Goal: Task Accomplishment & Management: Manage account settings

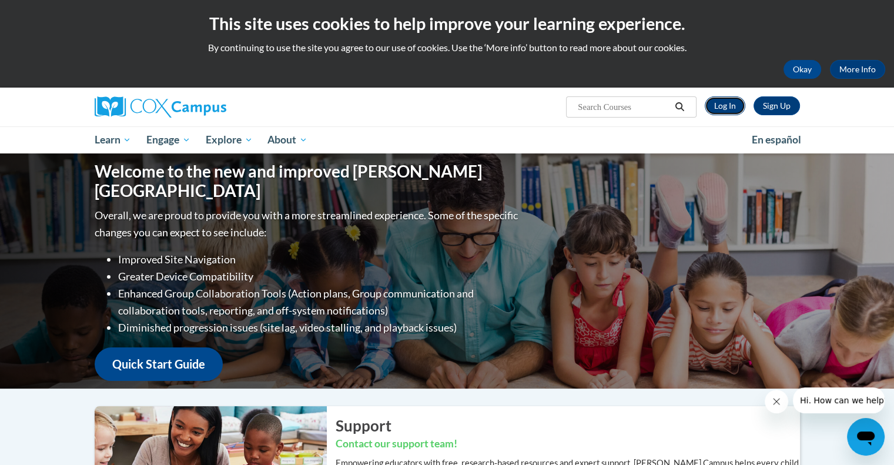
click at [724, 106] on link "Log In" at bounding box center [724, 105] width 41 height 19
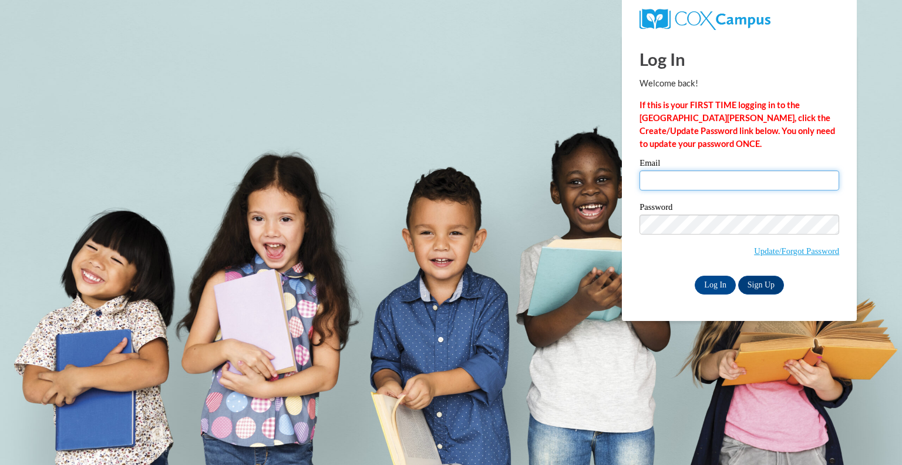
click at [715, 183] on input "Email" at bounding box center [740, 180] width 200 height 20
type input "[EMAIL_ADDRESS][DOMAIN_NAME]"
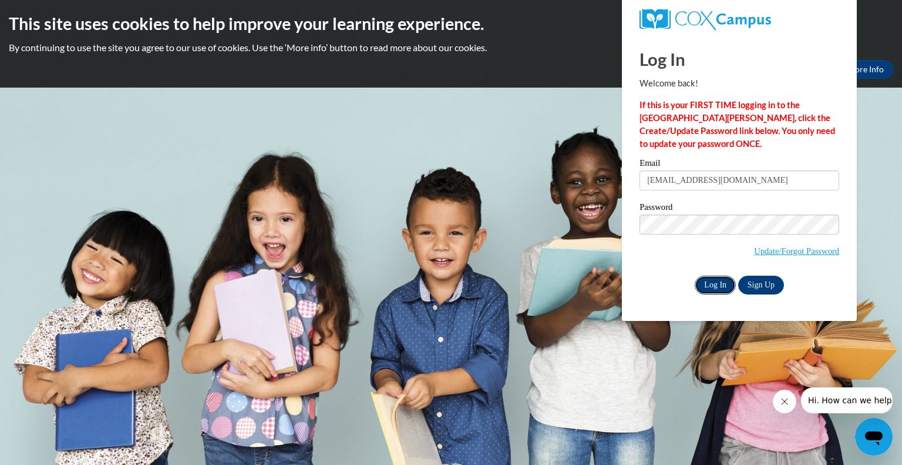
click at [716, 288] on input "Log In" at bounding box center [715, 285] width 41 height 19
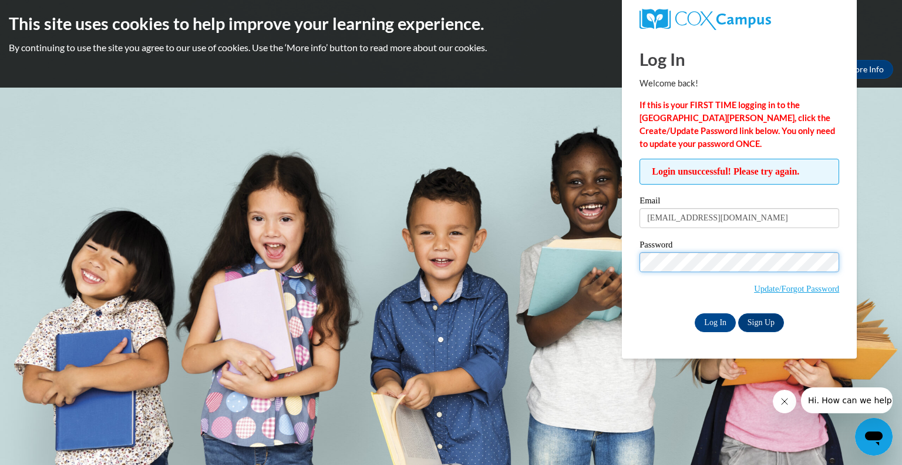
click at [563, 258] on body "This site uses cookies to help improve your learning experience. By continuing …" at bounding box center [451, 232] width 902 height 465
click at [695, 313] on input "Log In" at bounding box center [715, 322] width 41 height 19
click at [617, 263] on body "This site uses cookies to help improve your learning experience. By continuing …" at bounding box center [451, 232] width 902 height 465
click at [695, 313] on input "Log In" at bounding box center [715, 322] width 41 height 19
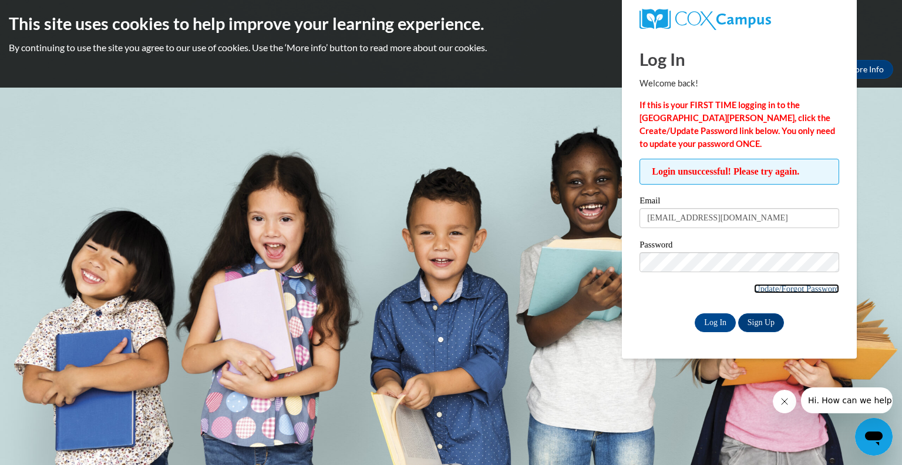
click at [784, 290] on link "Update/Forgot Password" at bounding box center [796, 288] width 85 height 9
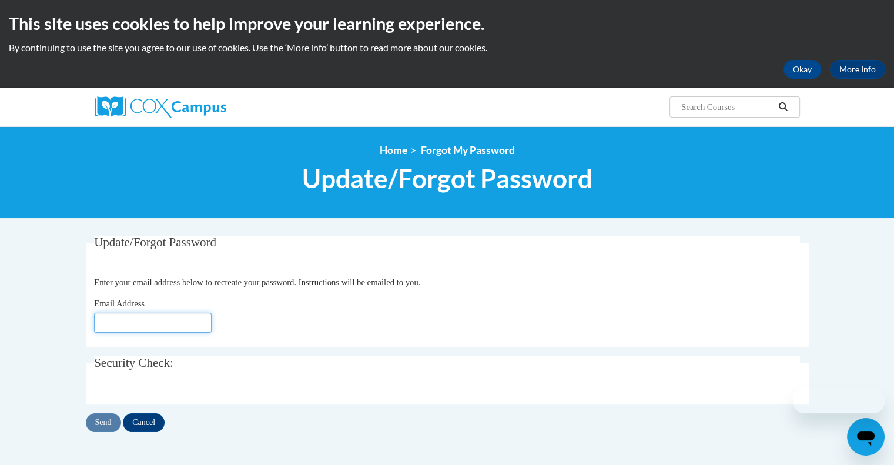
click at [135, 318] on input "Email Address" at bounding box center [153, 323] width 118 height 20
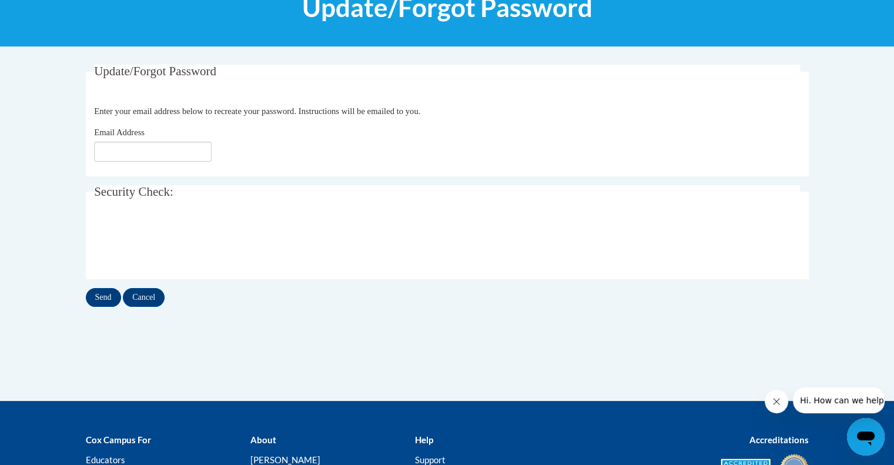
scroll to position [176, 0]
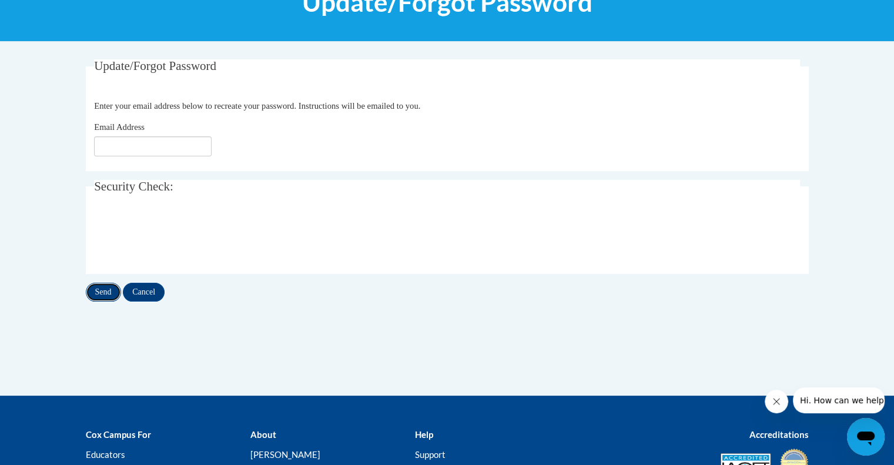
click at [106, 294] on input "Send" at bounding box center [103, 292] width 35 height 19
click at [110, 143] on input "Email Address" at bounding box center [153, 146] width 118 height 20
type input "[EMAIL_ADDRESS][DOMAIN_NAME]"
click at [271, 162] on fieldset "Update/Forgot Password Please enter your email address Enter your email address…" at bounding box center [447, 115] width 723 height 112
click at [111, 293] on input "Send" at bounding box center [103, 292] width 35 height 19
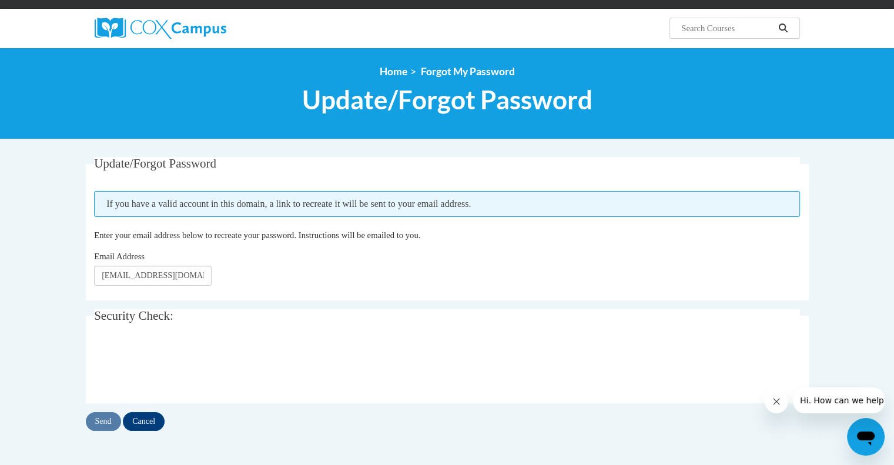
scroll to position [59, 0]
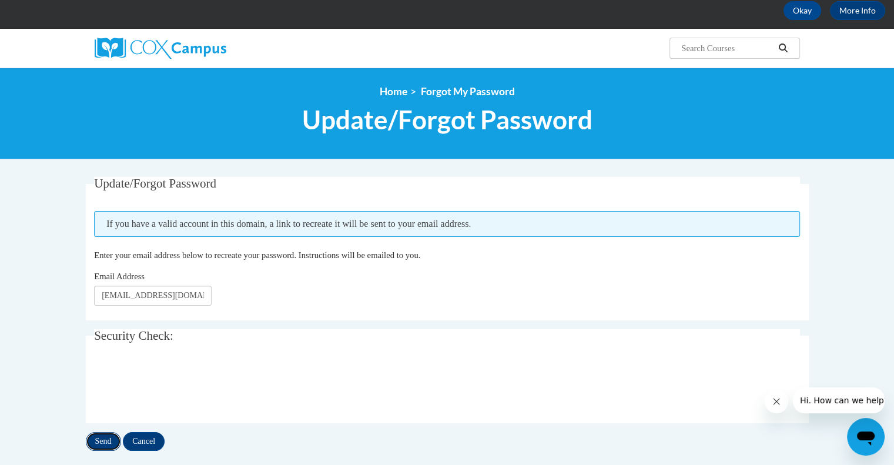
click at [98, 439] on input "Send" at bounding box center [103, 441] width 35 height 19
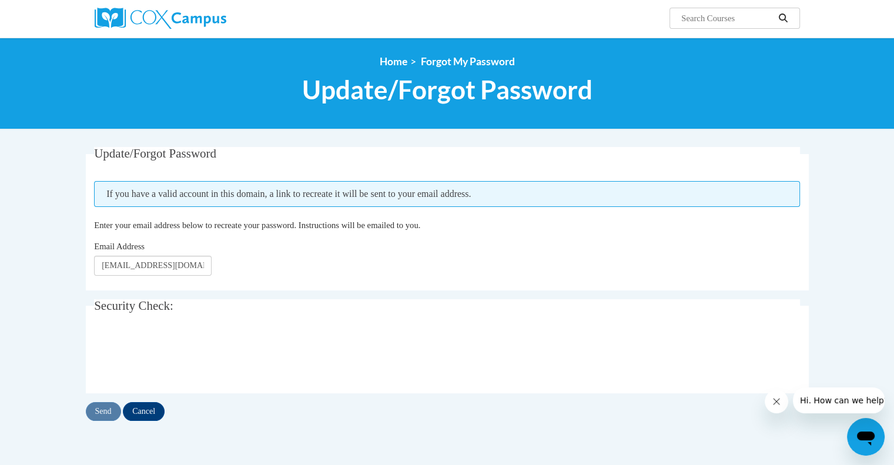
scroll to position [109, 0]
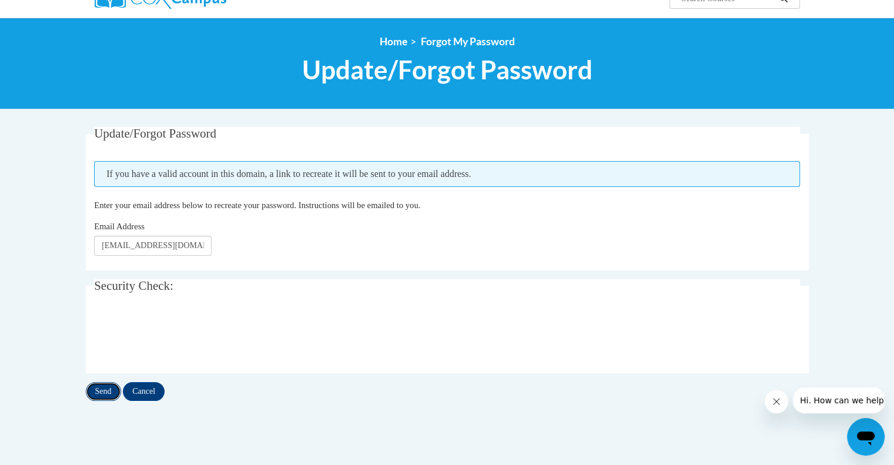
click at [100, 387] on input "Send" at bounding box center [103, 391] width 35 height 19
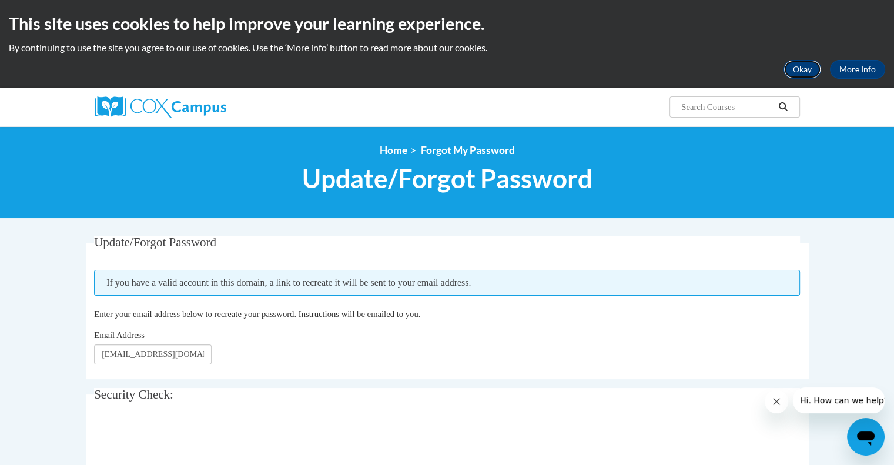
click at [801, 67] on button "Okay" at bounding box center [802, 69] width 38 height 19
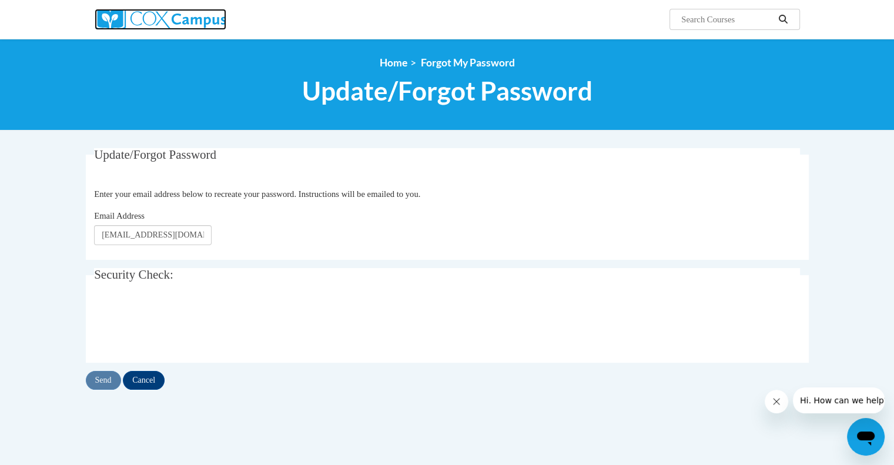
click at [160, 15] on img at bounding box center [161, 19] width 132 height 21
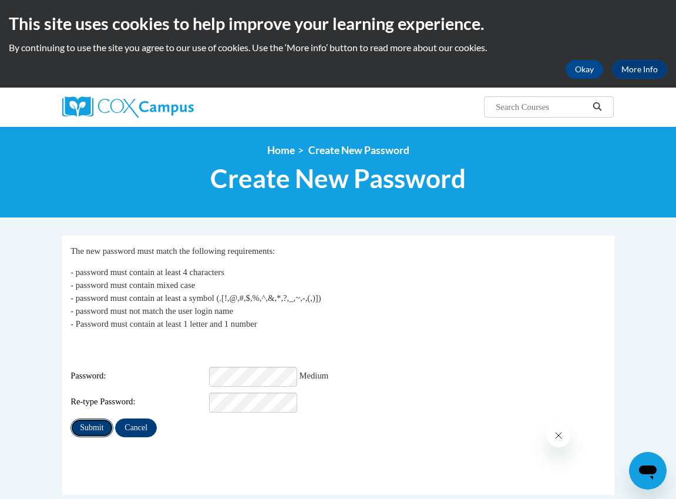
click at [84, 422] on input "Submit" at bounding box center [92, 427] width 42 height 19
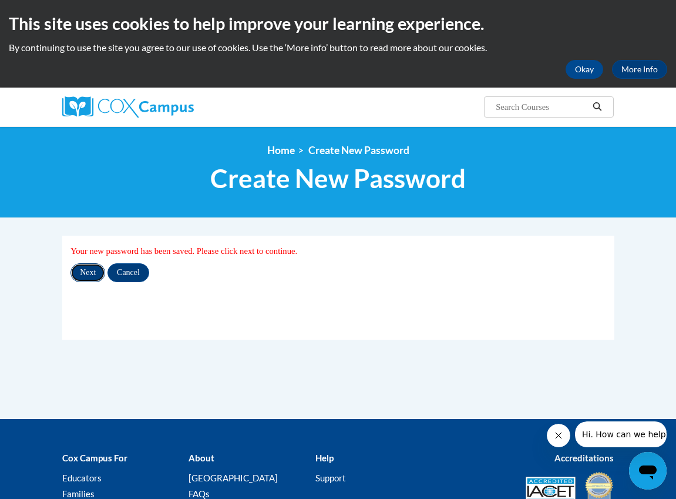
click at [88, 276] on input "Next" at bounding box center [88, 272] width 35 height 19
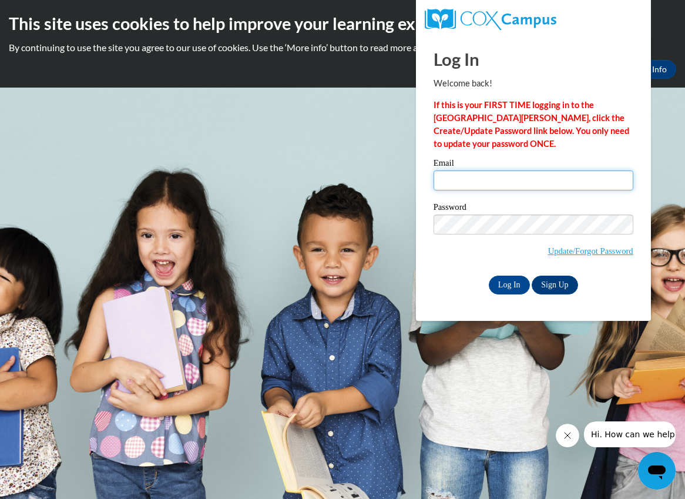
type input "[EMAIL_ADDRESS][DOMAIN_NAME]"
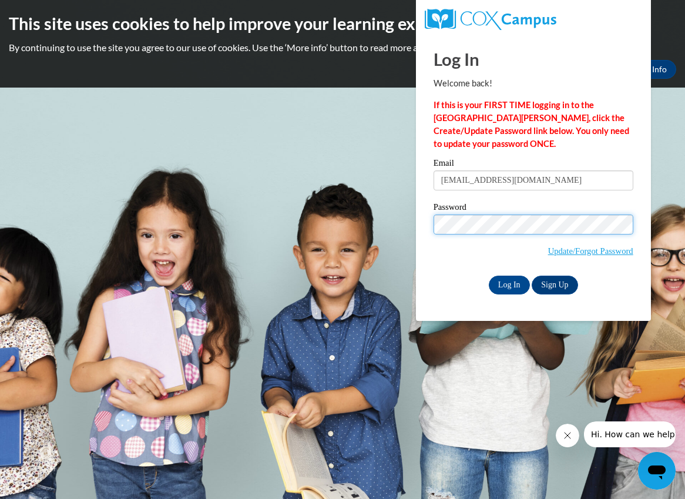
click at [387, 223] on body "This site uses cookies to help improve your learning experience. By continuing …" at bounding box center [342, 249] width 685 height 499
click at [489, 276] on input "Log In" at bounding box center [509, 285] width 41 height 19
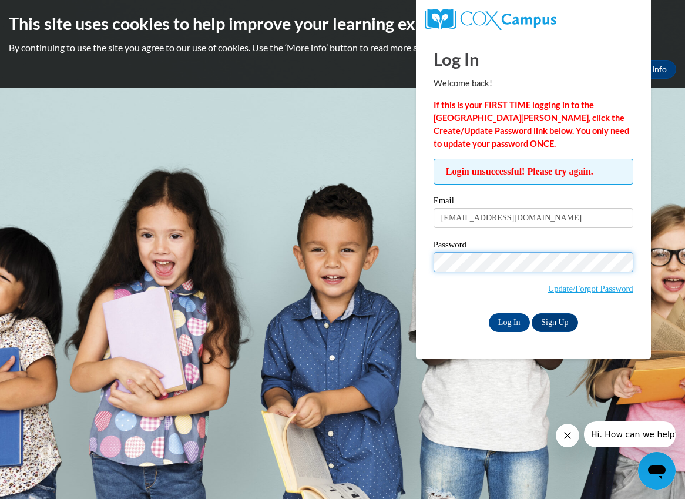
click at [403, 261] on body "This site uses cookies to help improve your learning experience. By continuing …" at bounding box center [342, 249] width 685 height 499
click at [489, 313] on input "Log In" at bounding box center [509, 322] width 41 height 19
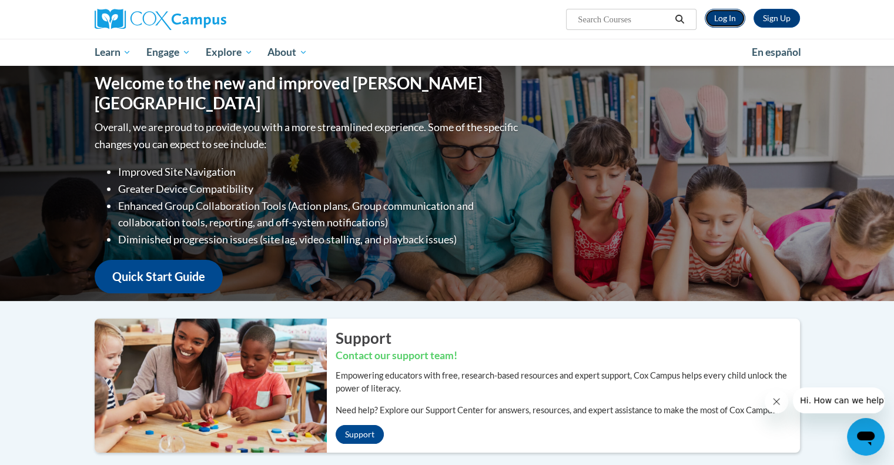
click at [723, 15] on link "Log In" at bounding box center [724, 18] width 41 height 19
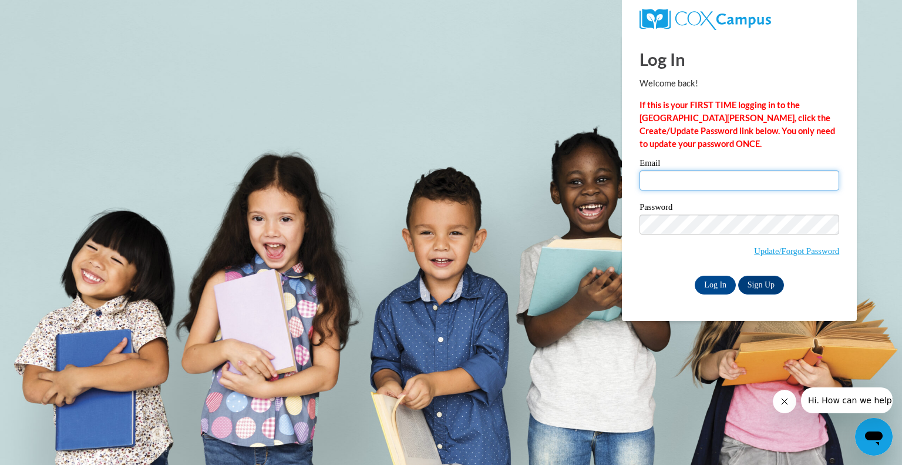
type input "[EMAIL_ADDRESS][DOMAIN_NAME]"
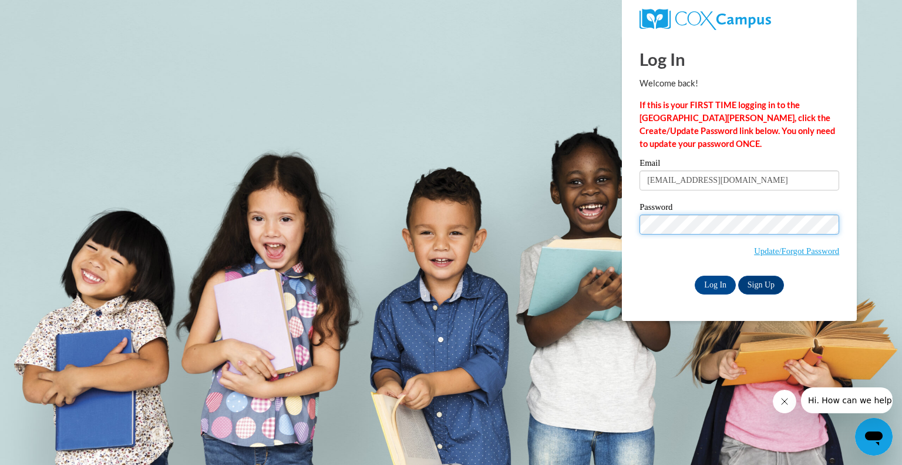
click at [602, 224] on body "Log In Welcome back! If this is your FIRST TIME logging in to the NEW Cox Campu…" at bounding box center [451, 232] width 902 height 465
click at [658, 246] on span "Update/Forgot Password" at bounding box center [740, 238] width 200 height 49
click at [722, 281] on input "Log In" at bounding box center [715, 285] width 41 height 19
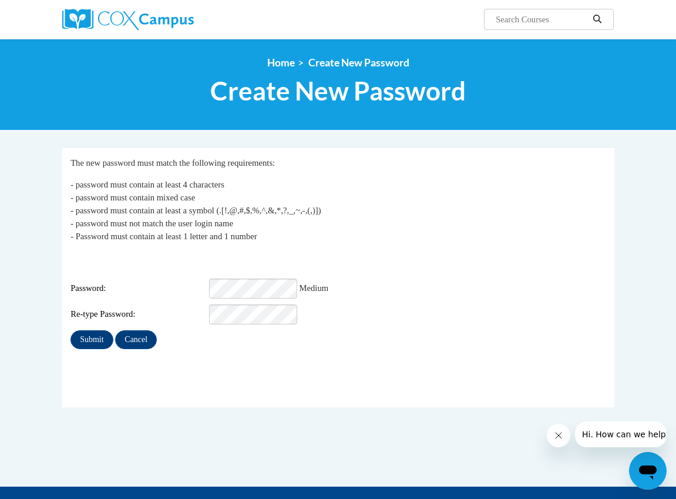
click at [434, 269] on div "Login: klohoff@wivcs.org Password: Medium Re-type Password:" at bounding box center [338, 287] width 535 height 73
click at [86, 331] on input "Submit" at bounding box center [92, 339] width 42 height 19
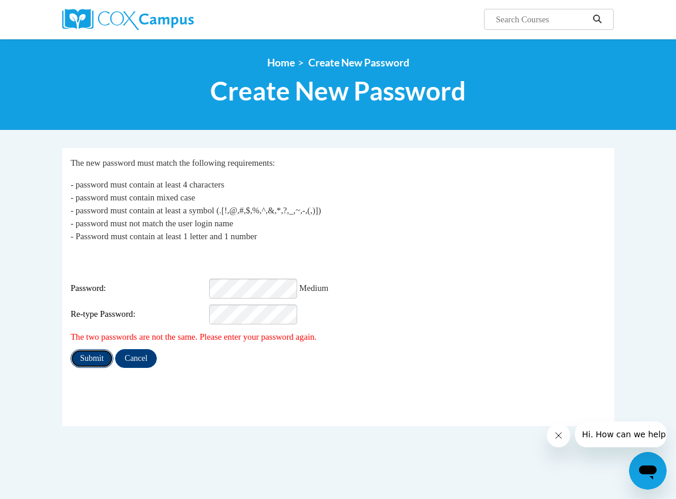
click at [95, 353] on input "Submit" at bounding box center [92, 358] width 42 height 19
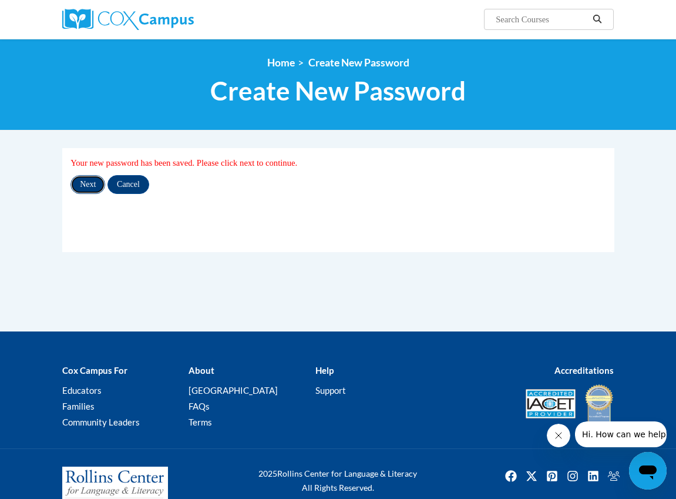
click at [85, 185] on input "Next" at bounding box center [88, 184] width 35 height 19
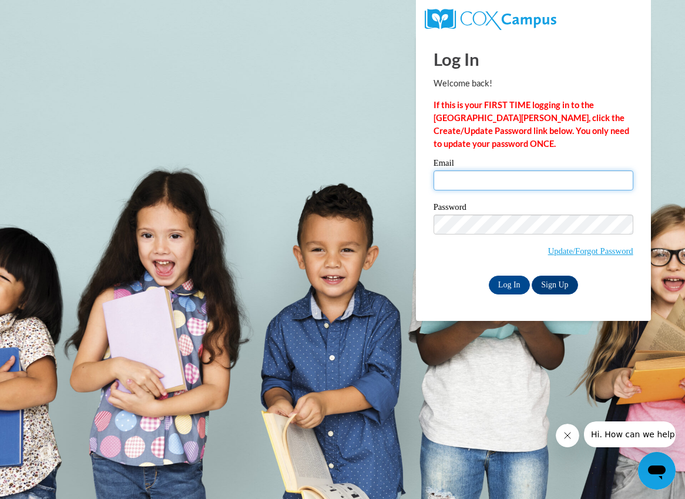
type input "[EMAIL_ADDRESS][DOMAIN_NAME]"
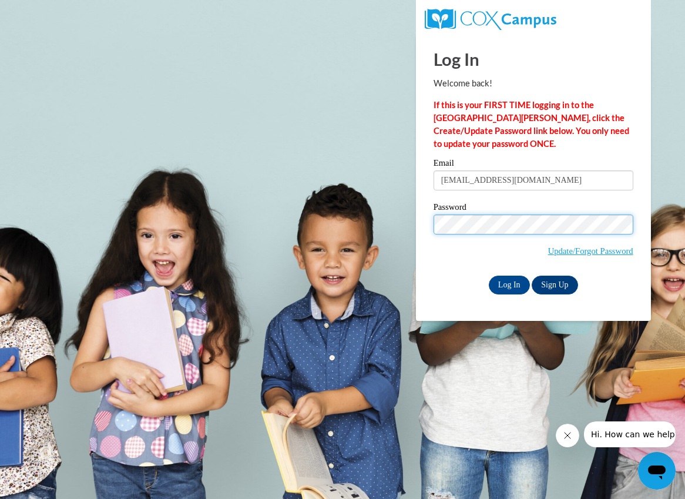
click at [360, 223] on body "Log In Welcome back! If this is your FIRST TIME logging in to the NEW Cox Campu…" at bounding box center [342, 249] width 685 height 499
click at [489, 276] on input "Log In" at bounding box center [509, 285] width 41 height 19
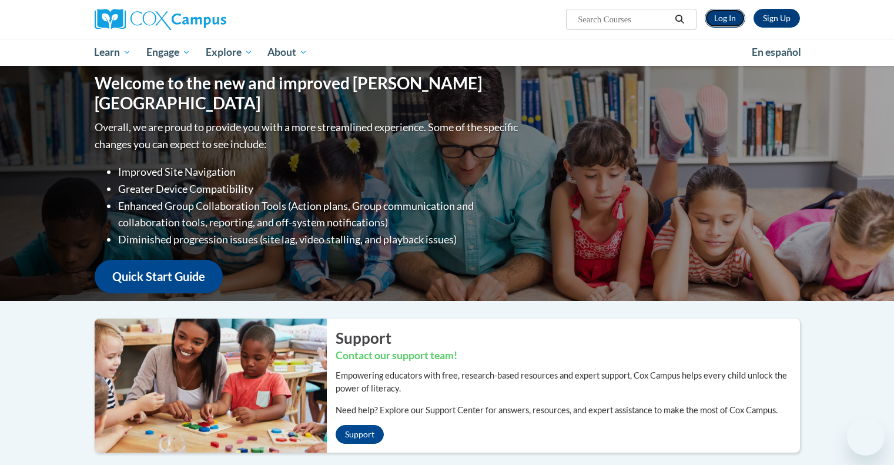
drag, startPoint x: 0, startPoint y: 0, endPoint x: 714, endPoint y: 19, distance: 714.7
click at [714, 19] on link "Log In" at bounding box center [724, 18] width 41 height 19
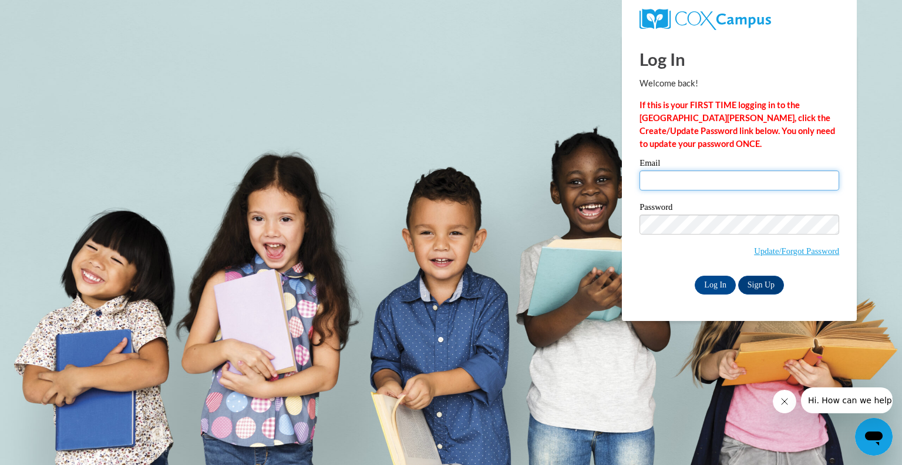
type input "klohoff@wivcs.org"
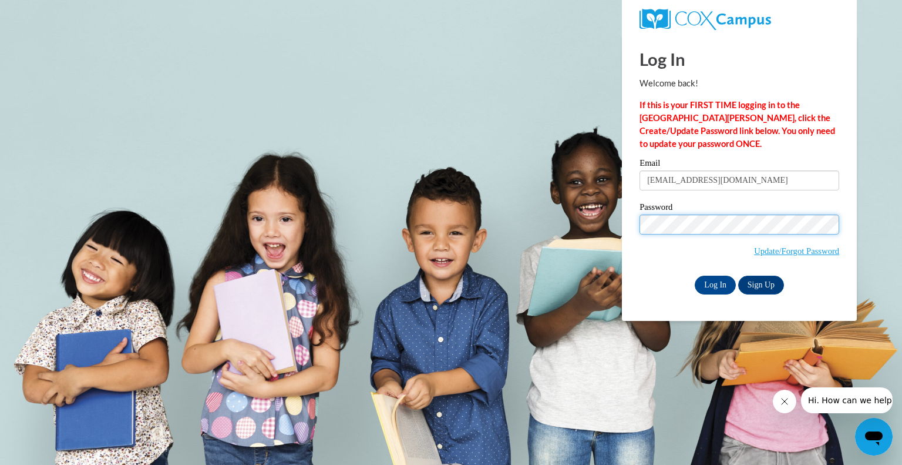
click at [585, 224] on body "Log In Welcome back! If this is your FIRST TIME logging in to the NEW Cox Campu…" at bounding box center [451, 232] width 902 height 465
click at [518, 140] on body "Log In Welcome back! If this is your FIRST TIME logging in to the NEW Cox Campu…" at bounding box center [451, 232] width 902 height 465
click at [716, 289] on input "Log In" at bounding box center [715, 285] width 41 height 19
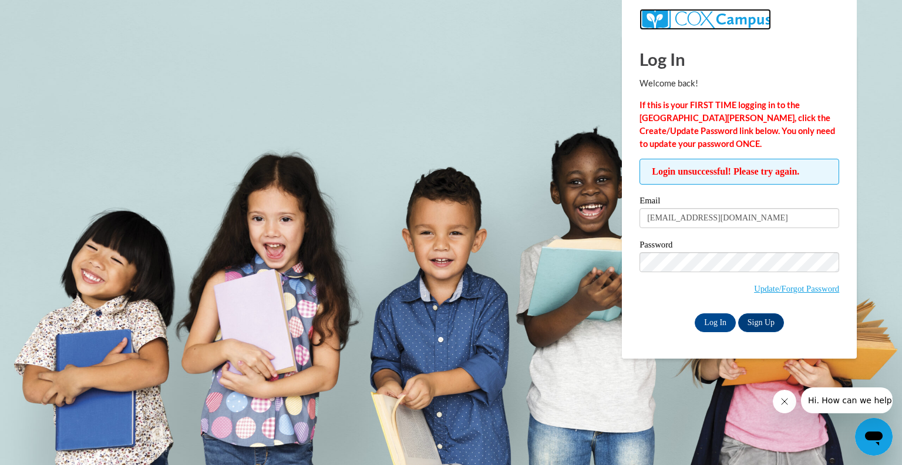
click at [690, 22] on img at bounding box center [706, 19] width 132 height 21
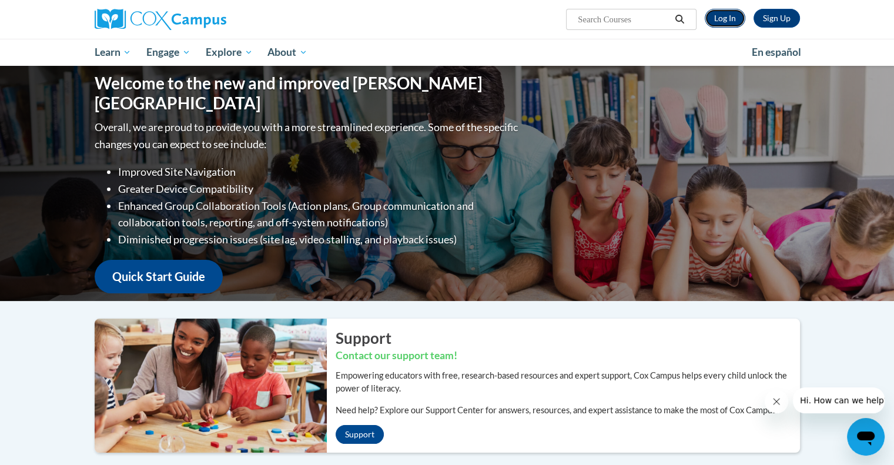
click at [725, 23] on link "Log In" at bounding box center [724, 18] width 41 height 19
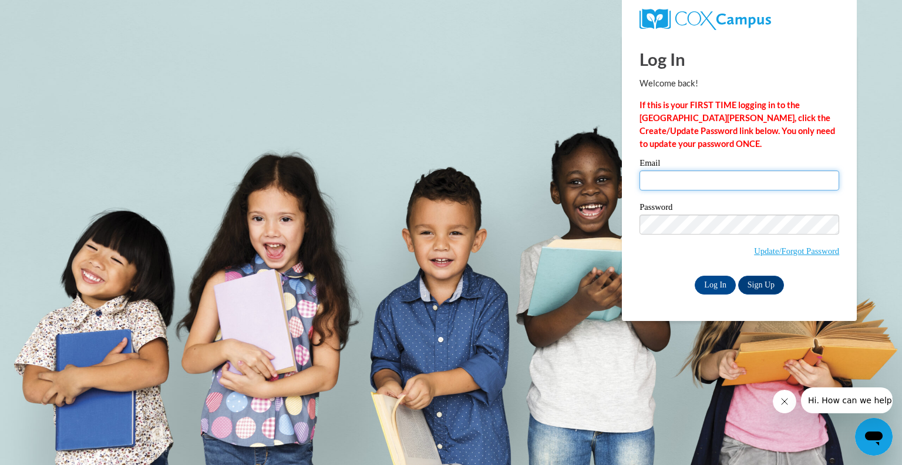
type input "klohoff@wivcs.org"
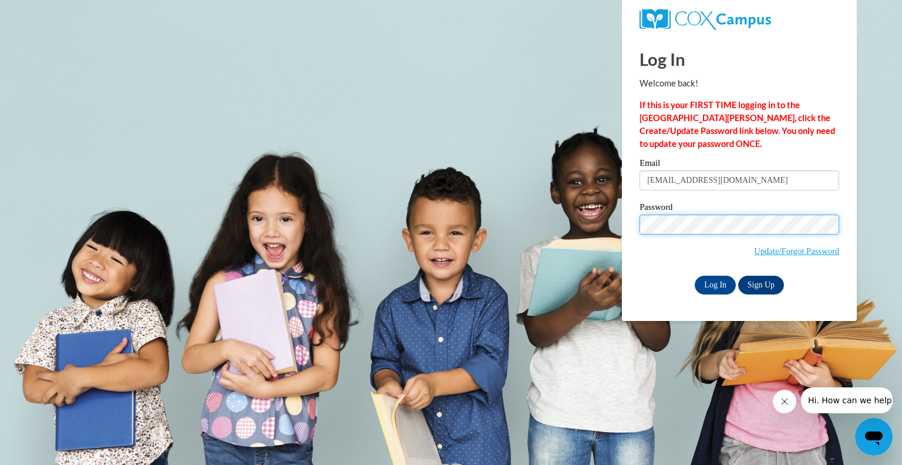
click at [575, 227] on body "Log In Welcome back! If this is your FIRST TIME logging in to the NEW Cox Campu…" at bounding box center [451, 232] width 902 height 465
click at [695, 276] on input "Log In" at bounding box center [715, 285] width 41 height 19
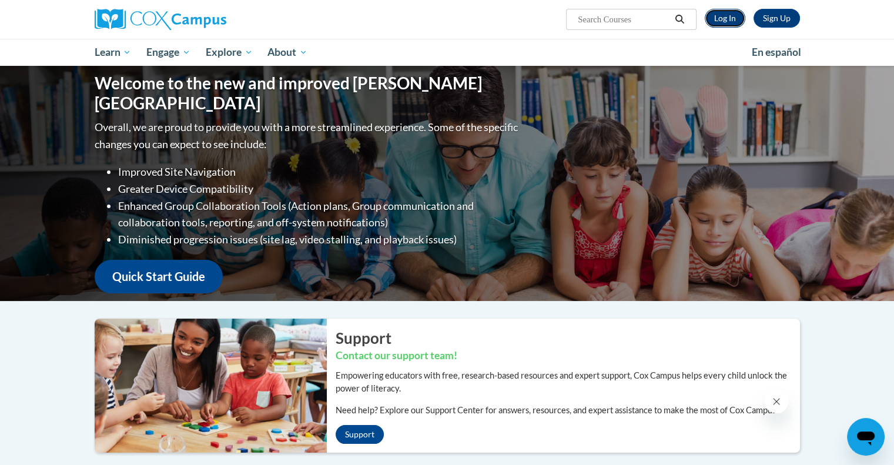
click at [715, 15] on link "Log In" at bounding box center [724, 18] width 41 height 19
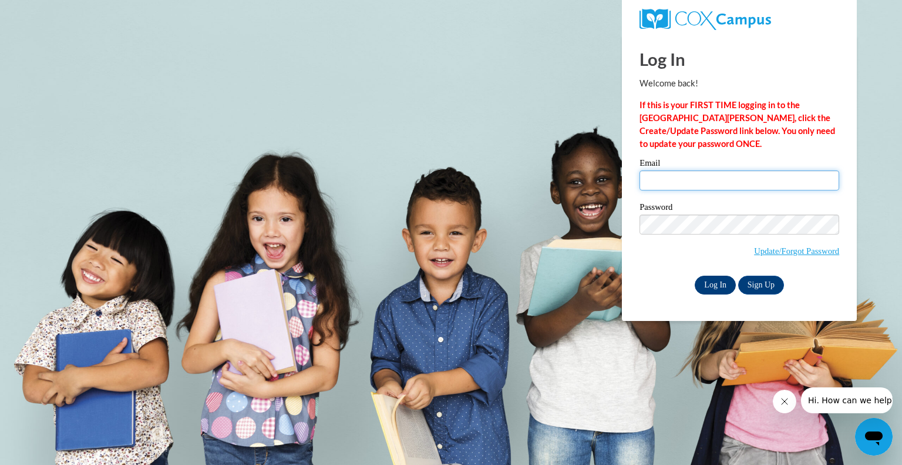
type input "klohoff@wivcs.org"
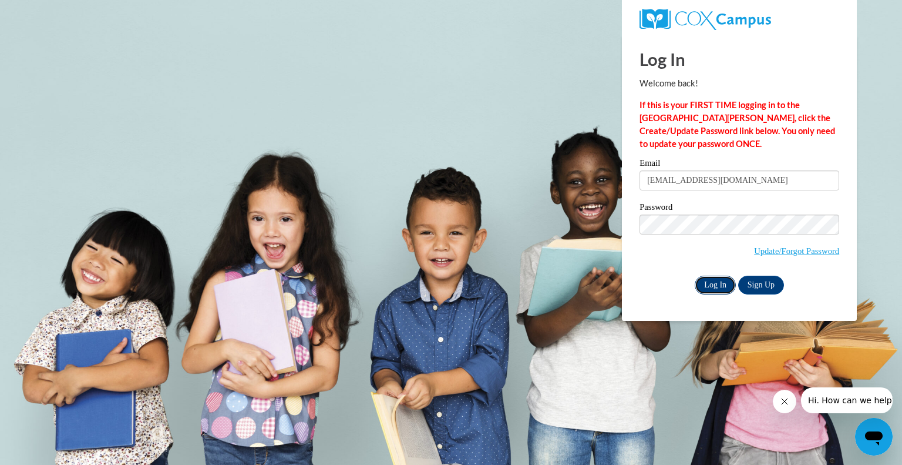
click at [707, 280] on input "Log In" at bounding box center [715, 285] width 41 height 19
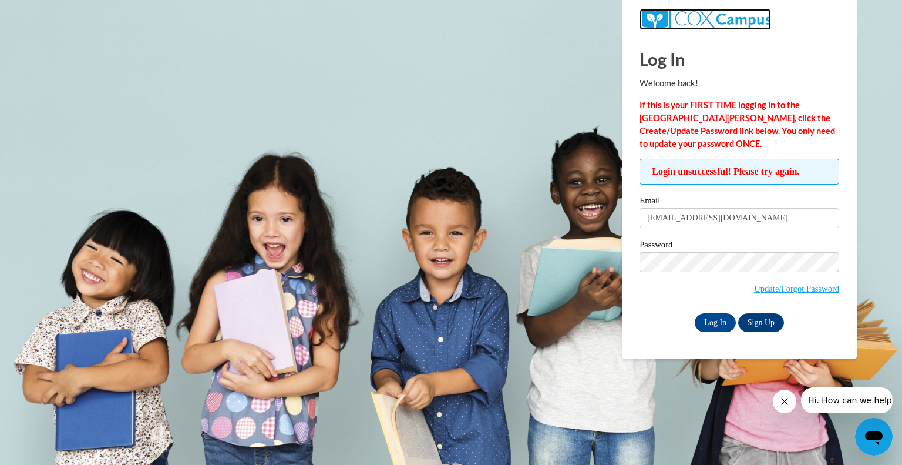
click at [680, 14] on img at bounding box center [706, 19] width 132 height 21
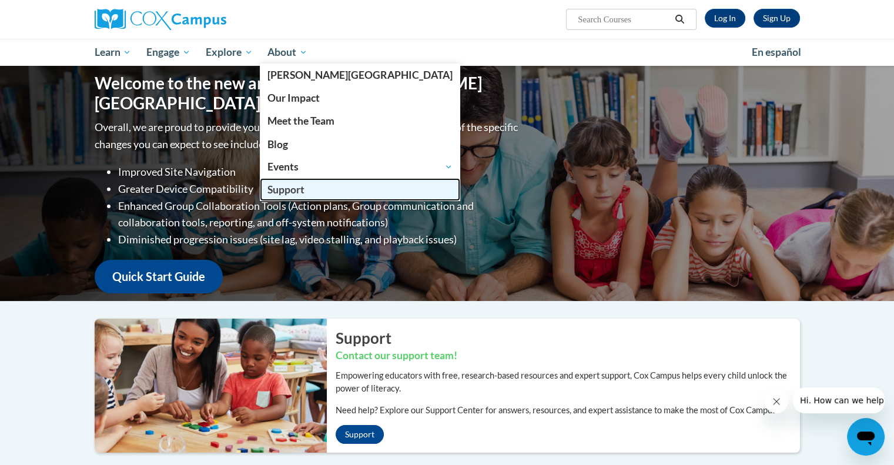
click at [280, 187] on span "Support" at bounding box center [285, 189] width 37 height 12
click at [296, 190] on span "Support" at bounding box center [285, 189] width 37 height 12
